Goal: Navigation & Orientation: Find specific page/section

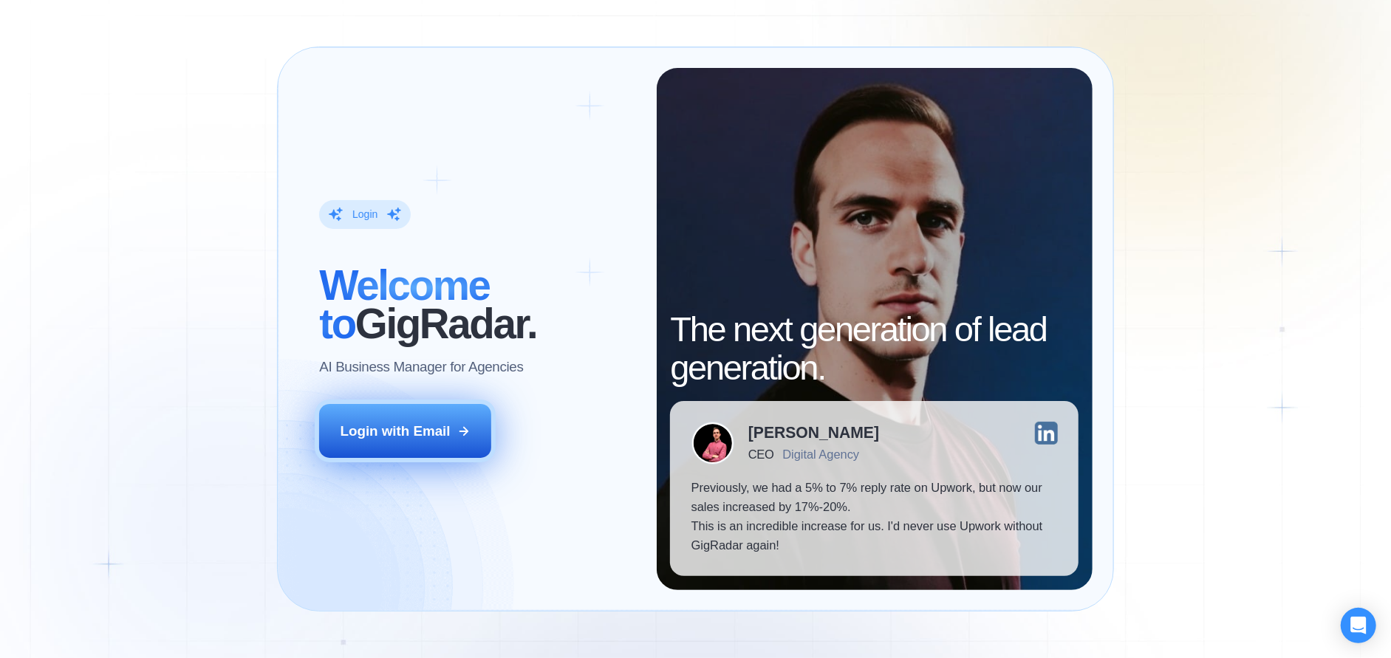
click at [450, 428] on button "Login with Email" at bounding box center [405, 431] width 172 height 54
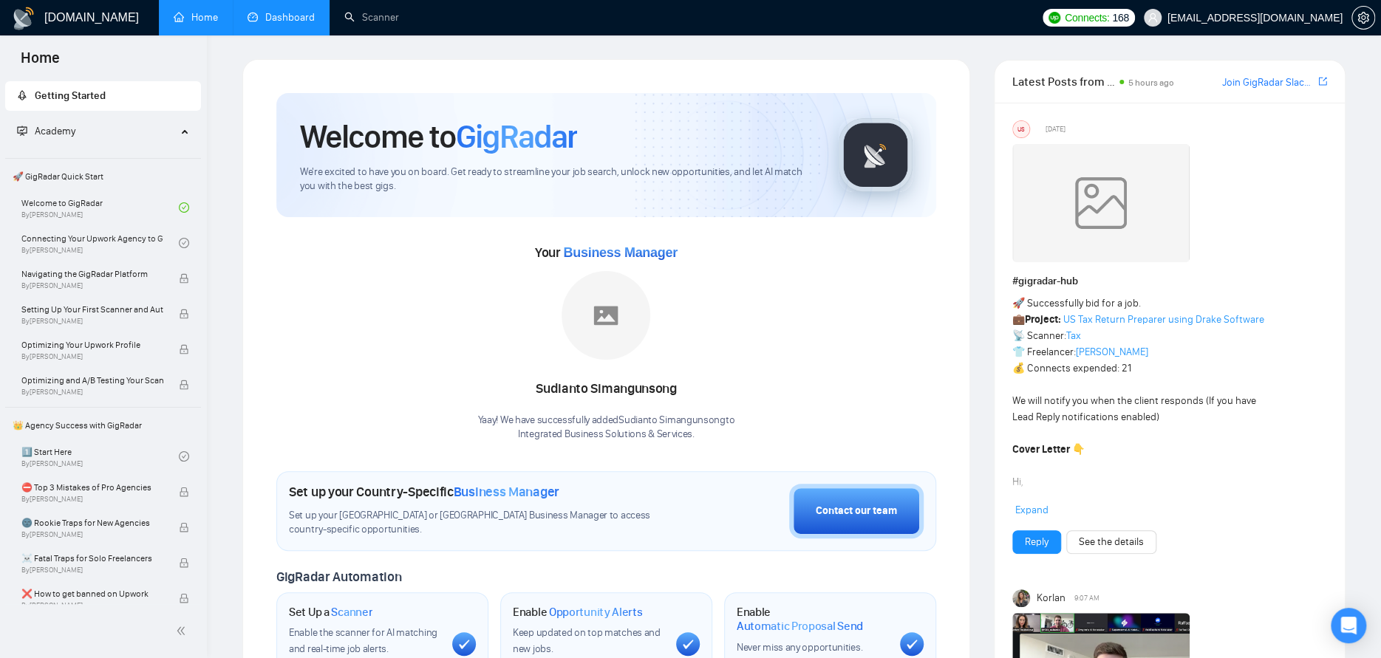
click at [296, 19] on link "Dashboard" at bounding box center [281, 17] width 67 height 13
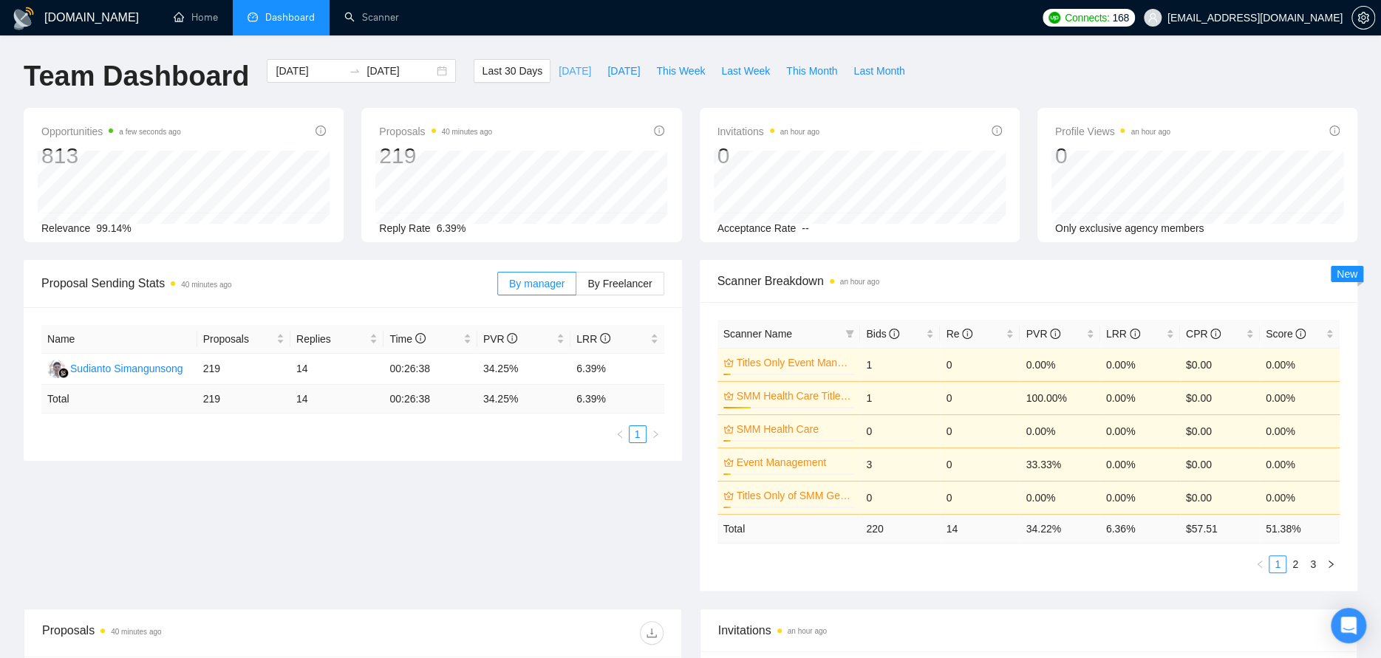
click at [559, 72] on span "[DATE]" at bounding box center [575, 71] width 33 height 16
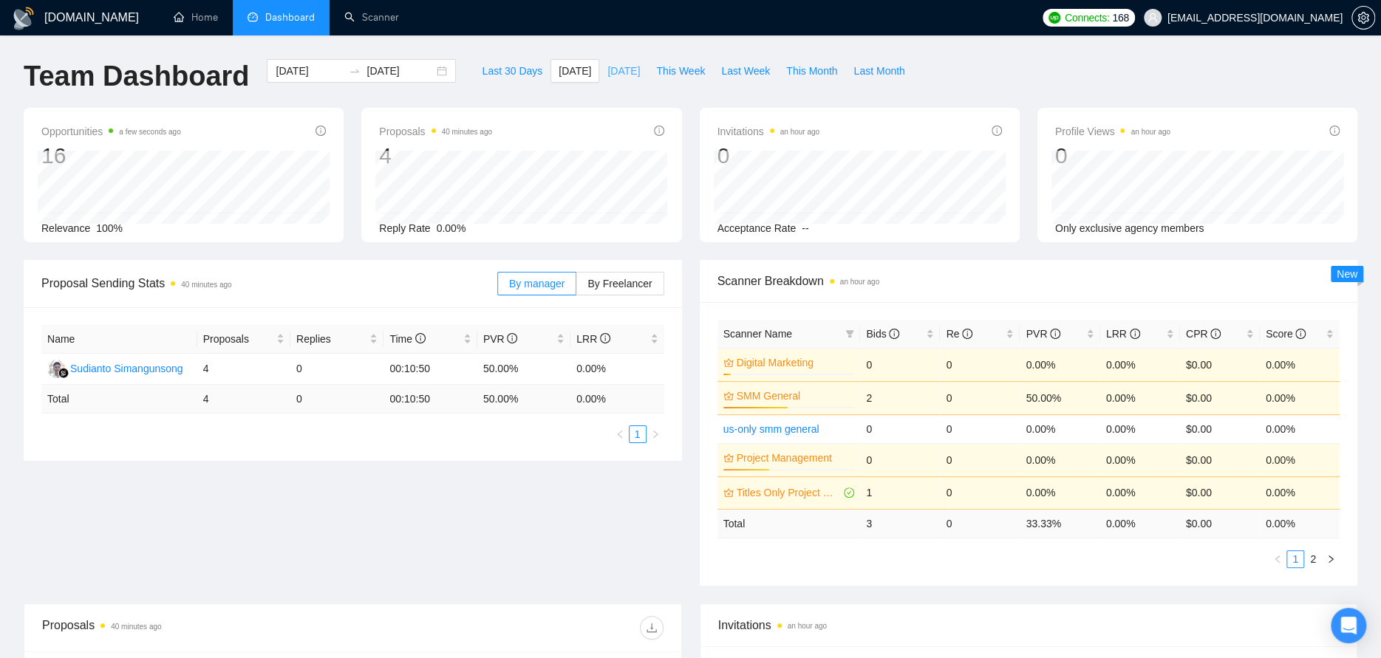
click at [610, 69] on span "[DATE]" at bounding box center [623, 71] width 33 height 16
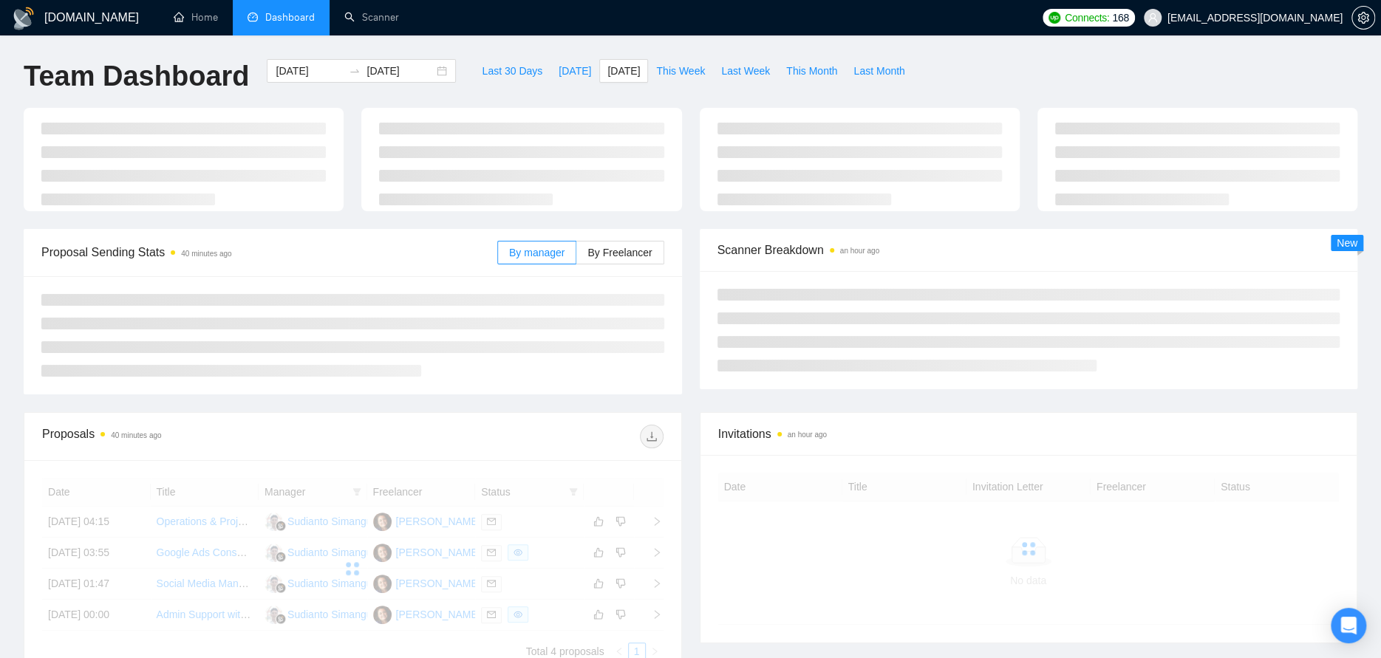
type input "[DATE]"
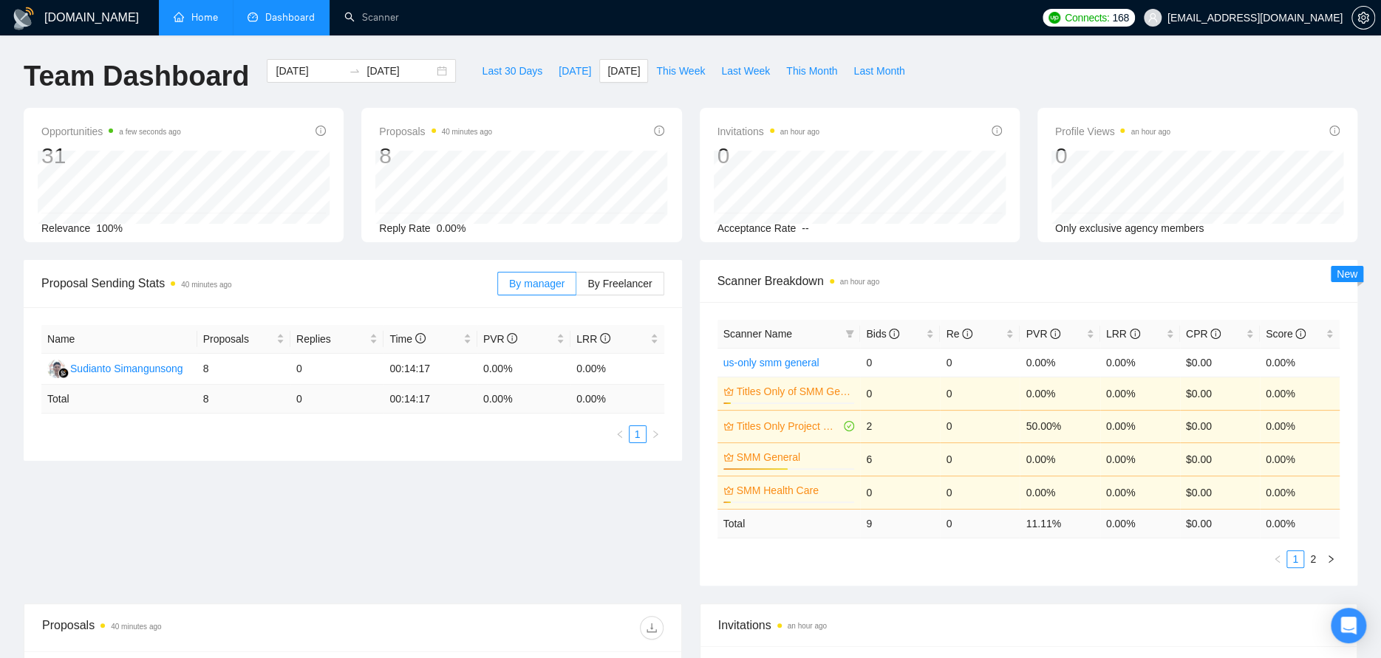
click at [200, 16] on link "Home" at bounding box center [196, 17] width 44 height 13
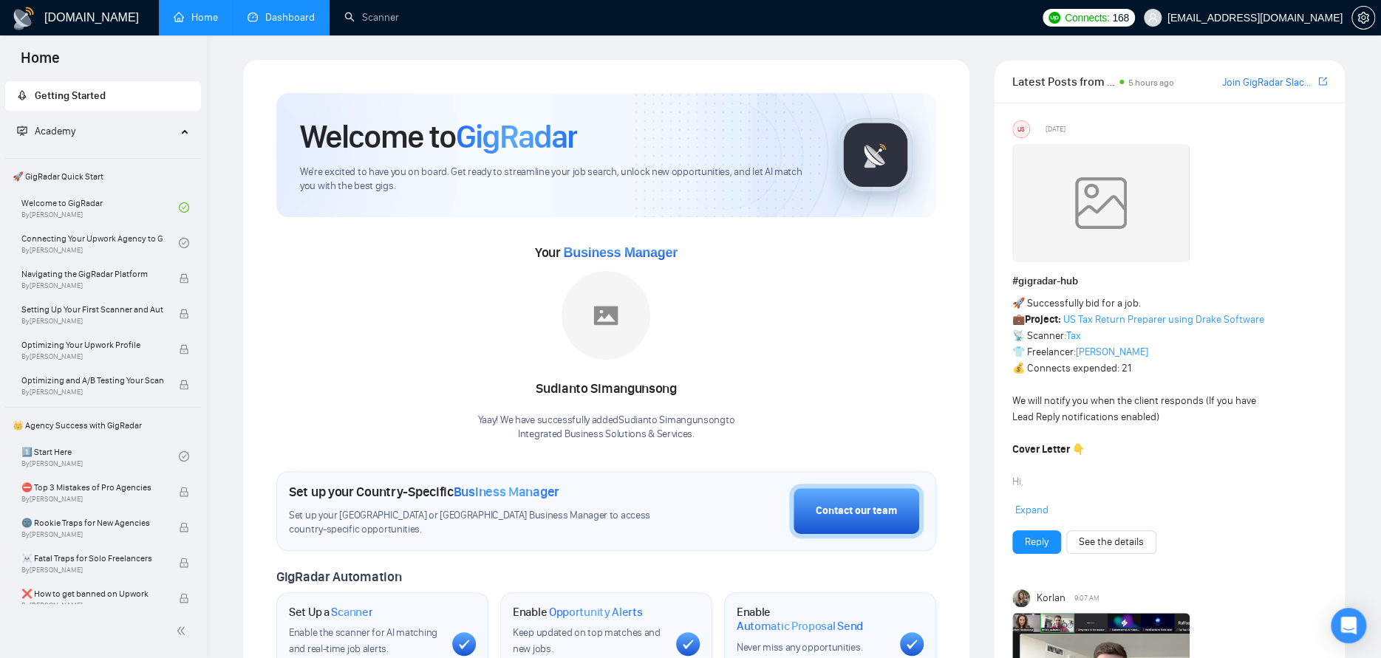
click at [294, 13] on link "Dashboard" at bounding box center [281, 17] width 67 height 13
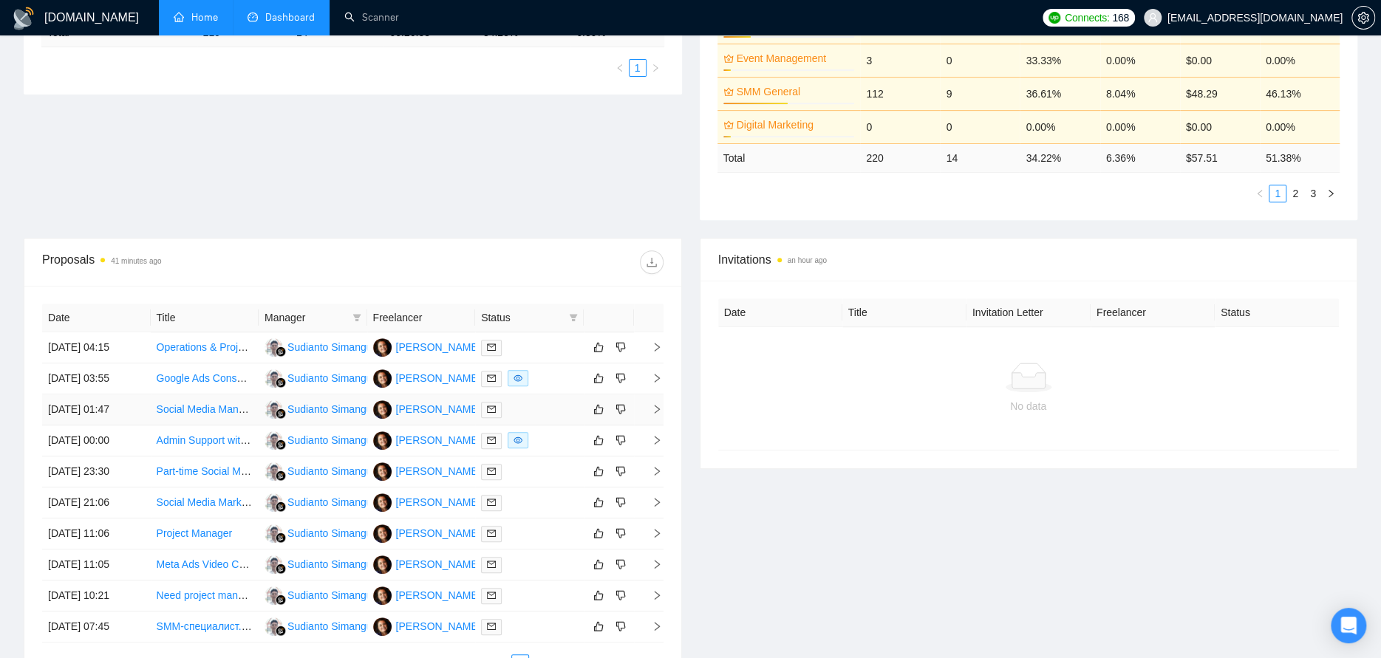
scroll to position [369, 0]
